Goal: Task Accomplishment & Management: Complete application form

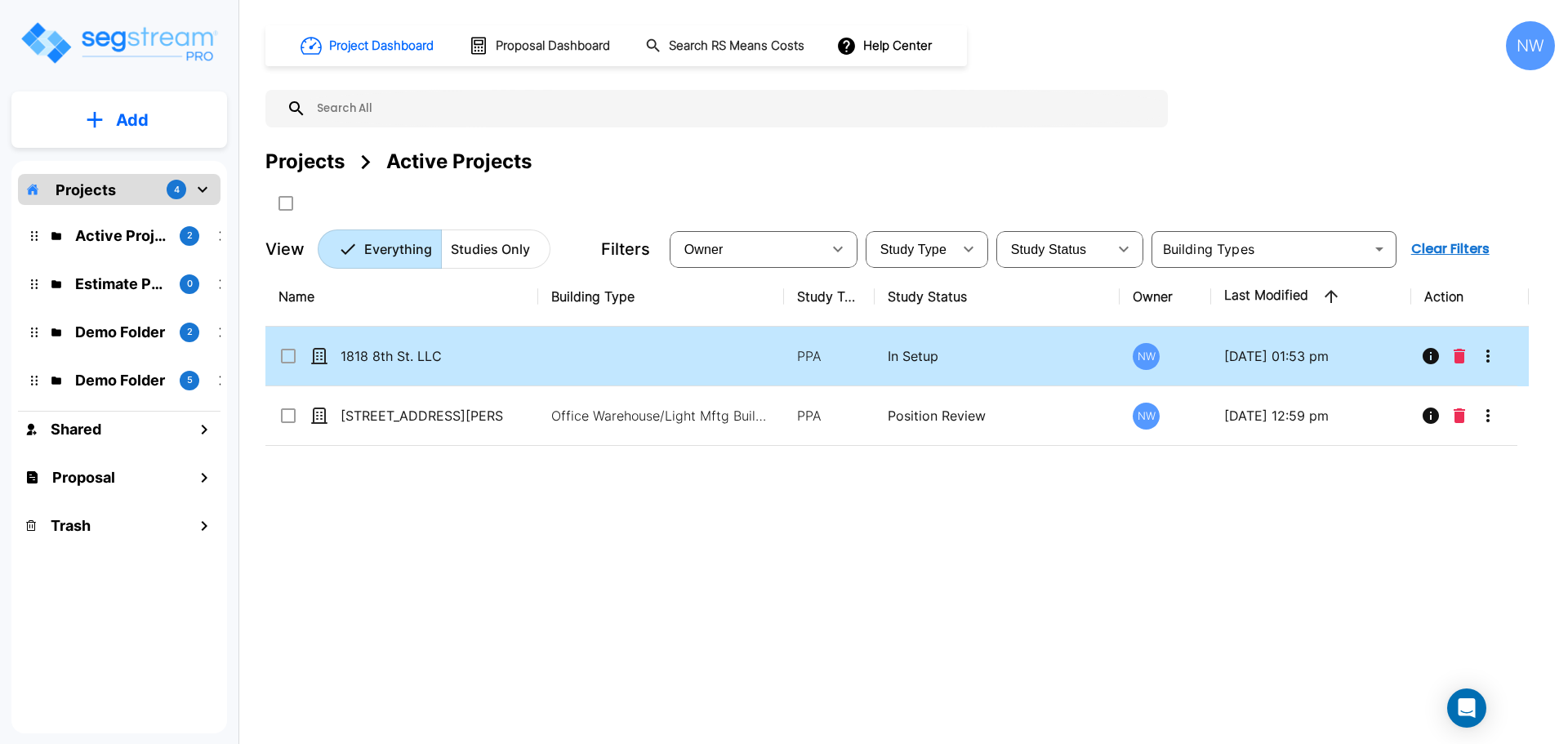
click at [402, 345] on td "1818 8th St. LLC" at bounding box center [402, 357] width 273 height 60
checkbox input "true"
click at [402, 345] on td "1818 8th St. LLC" at bounding box center [402, 357] width 273 height 60
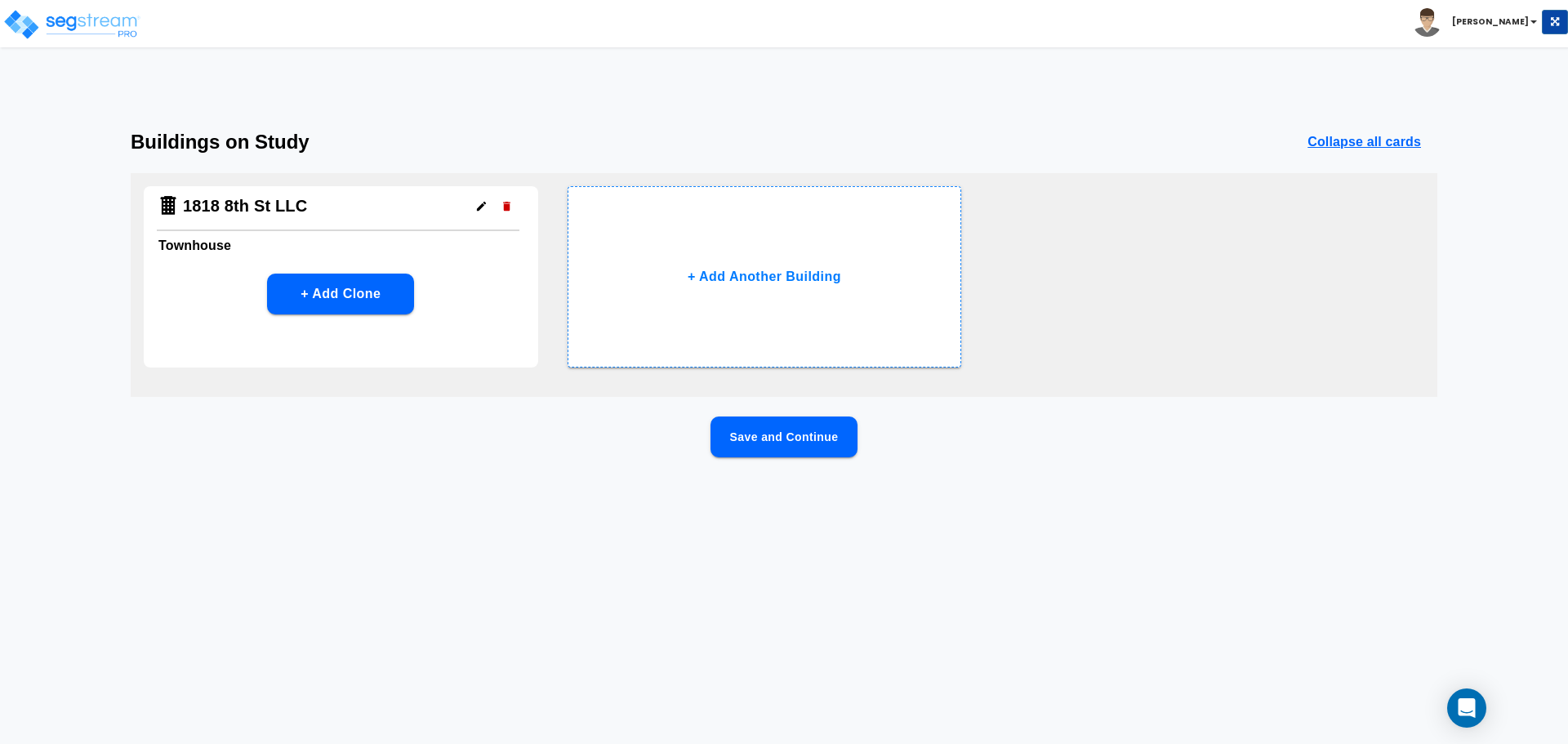
click at [834, 442] on button "Save and Continue" at bounding box center [784, 436] width 147 height 41
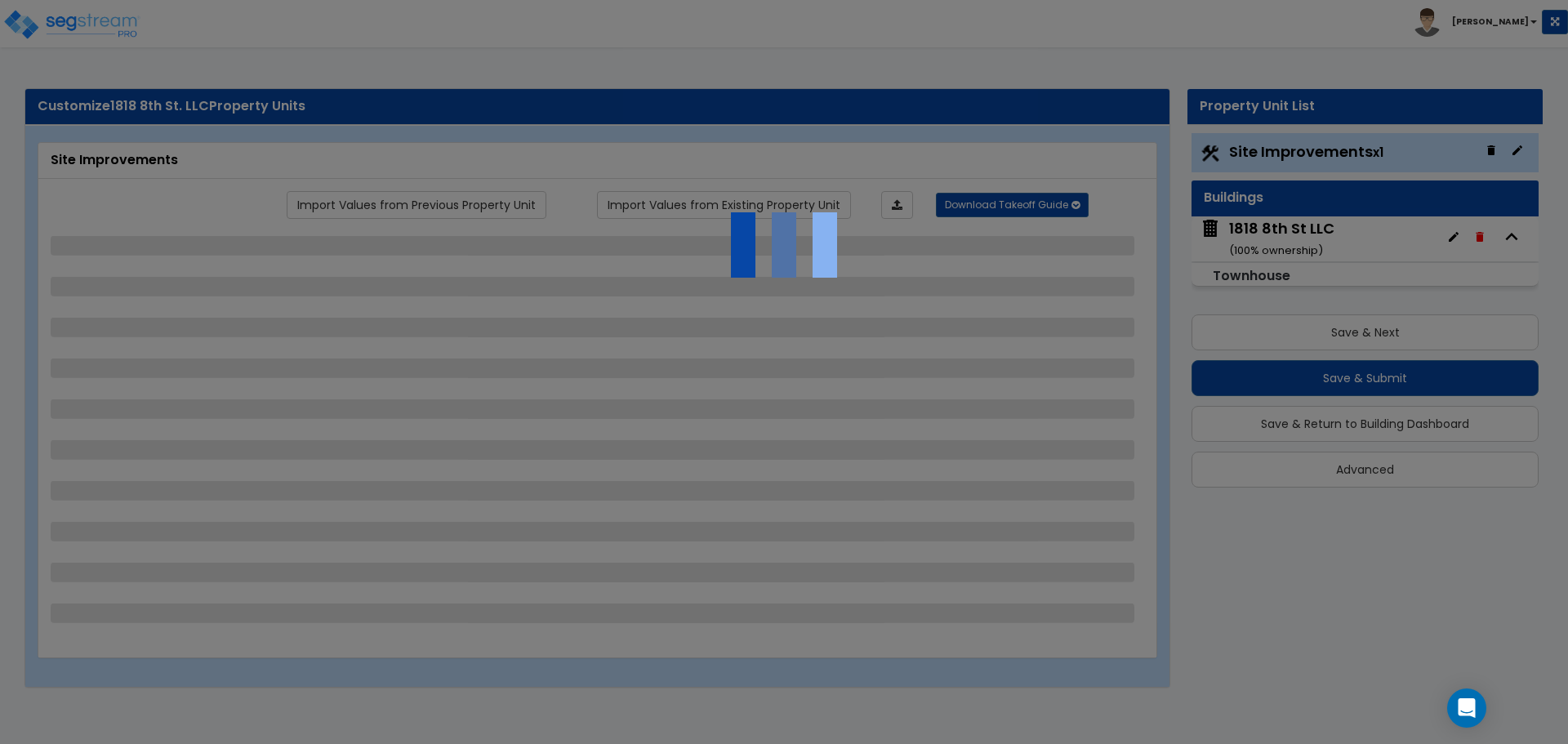
select select "2"
select select "1"
select select "2"
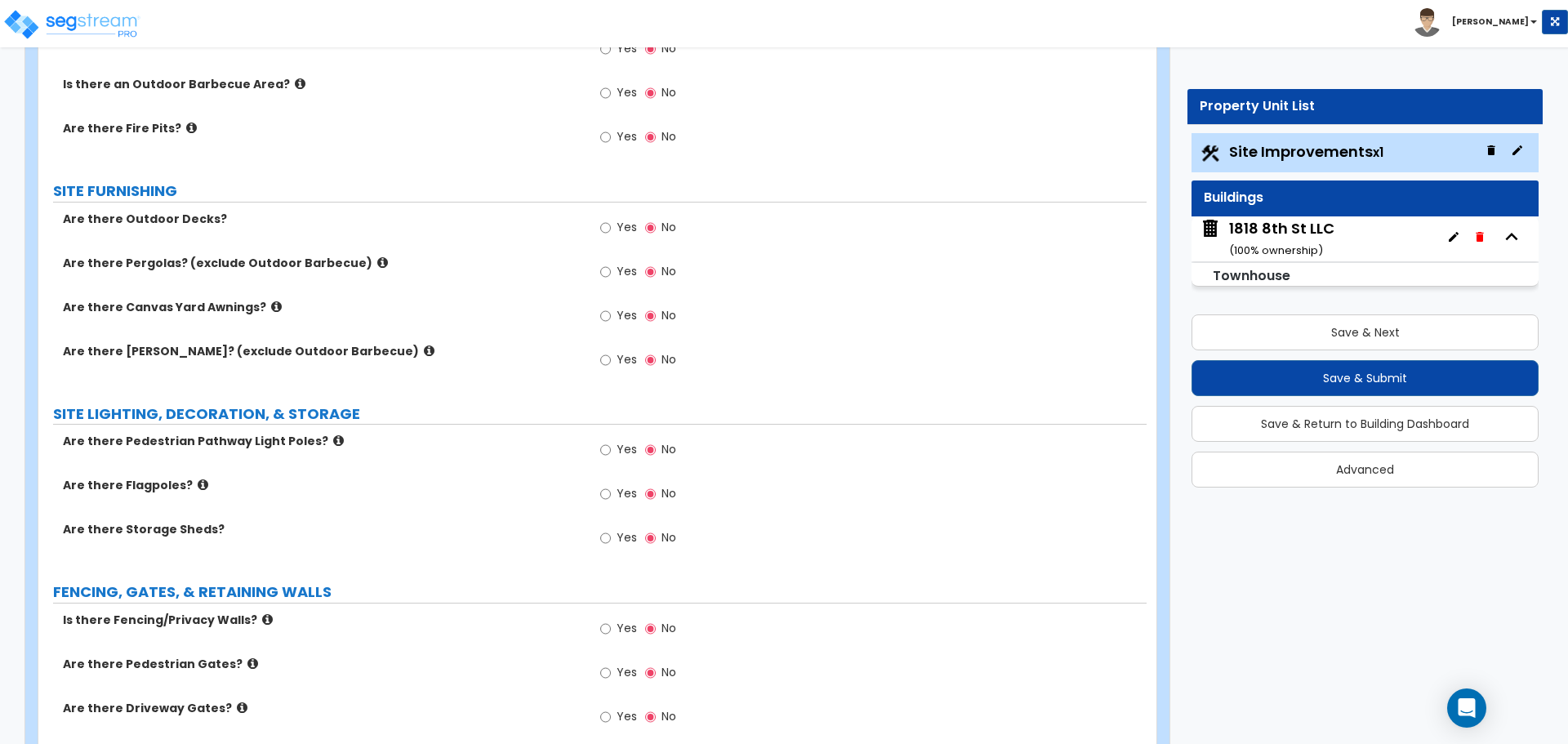
scroll to position [1756, 0]
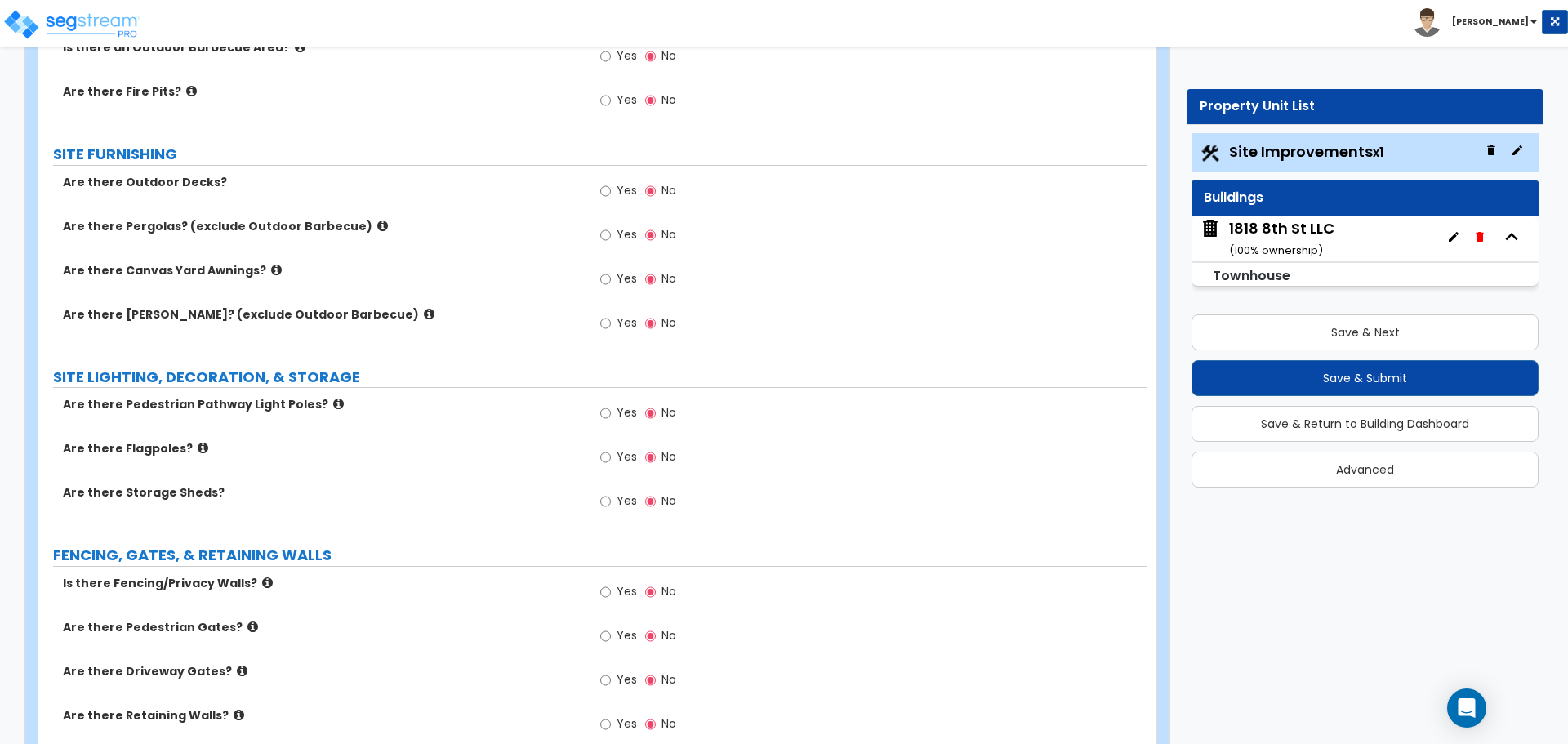
click at [423, 312] on icon at bounding box center [429, 314] width 11 height 13
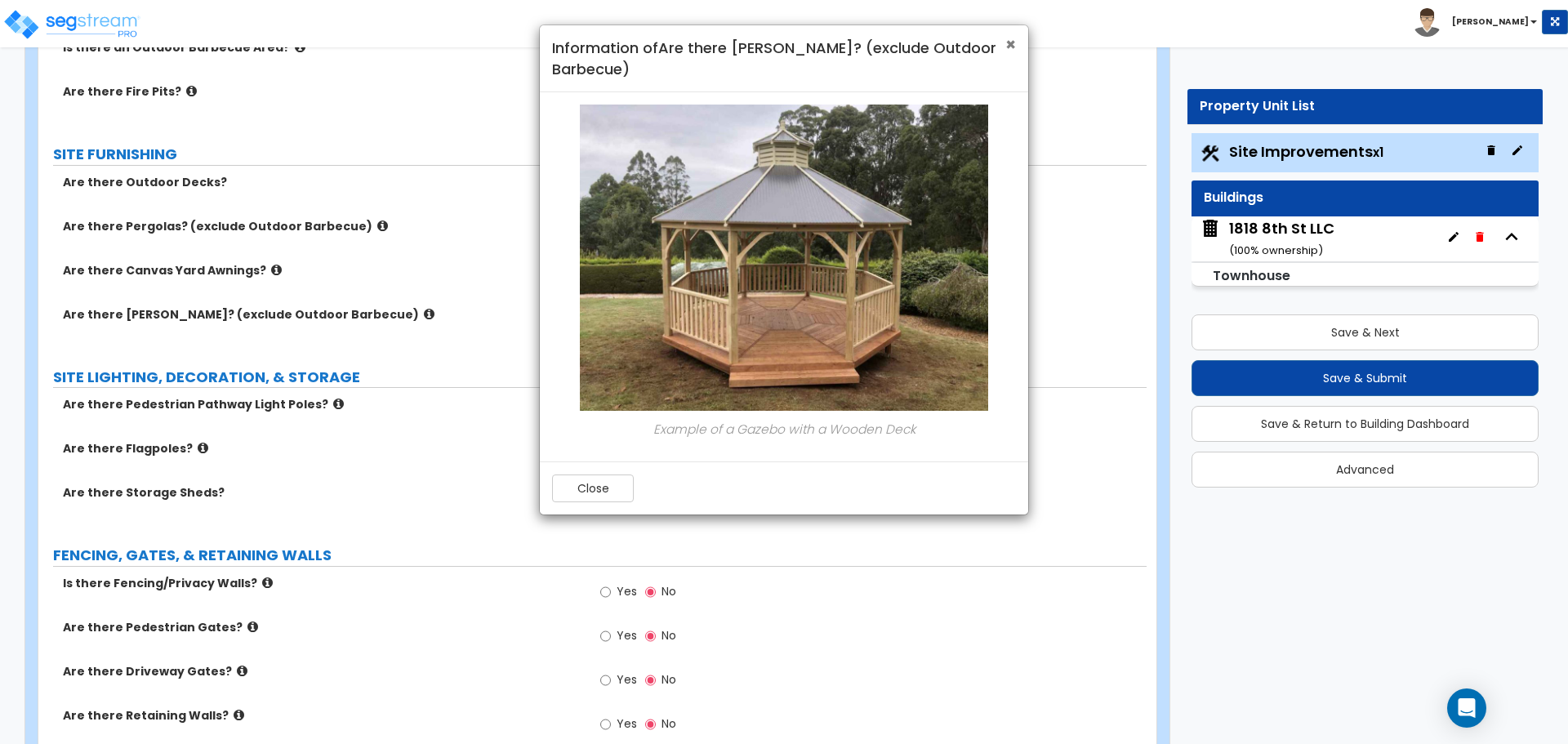
click at [1008, 45] on span "×" at bounding box center [1010, 44] width 11 height 23
